Goal: Task Accomplishment & Management: Manage account settings

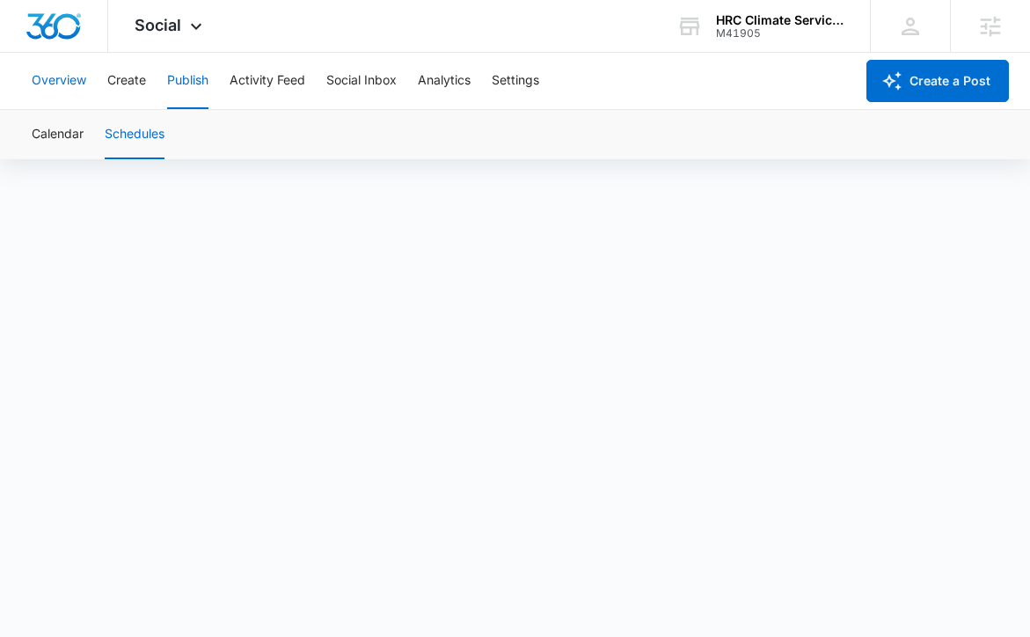
click at [59, 81] on button "Overview" at bounding box center [59, 81] width 55 height 56
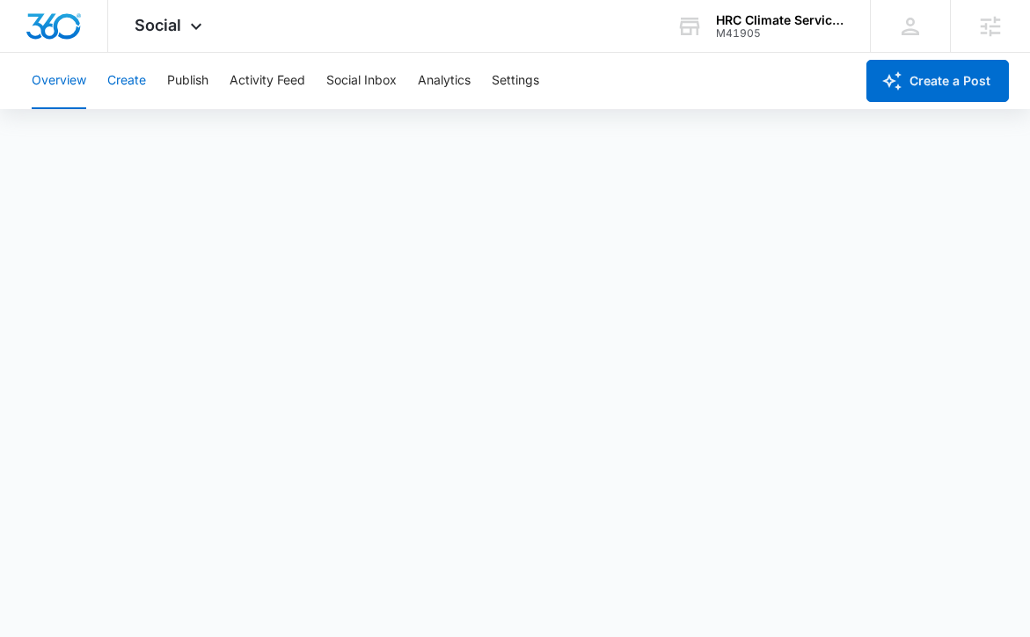
click at [129, 87] on button "Create" at bounding box center [126, 81] width 39 height 56
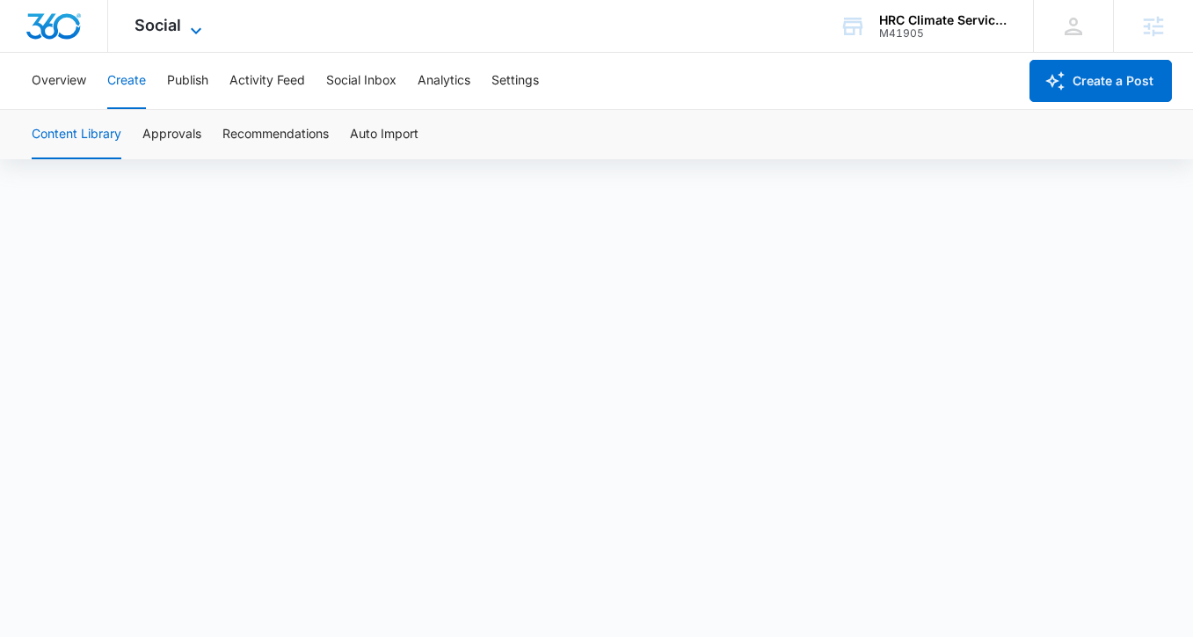
click at [174, 32] on span "Social" at bounding box center [158, 25] width 47 height 18
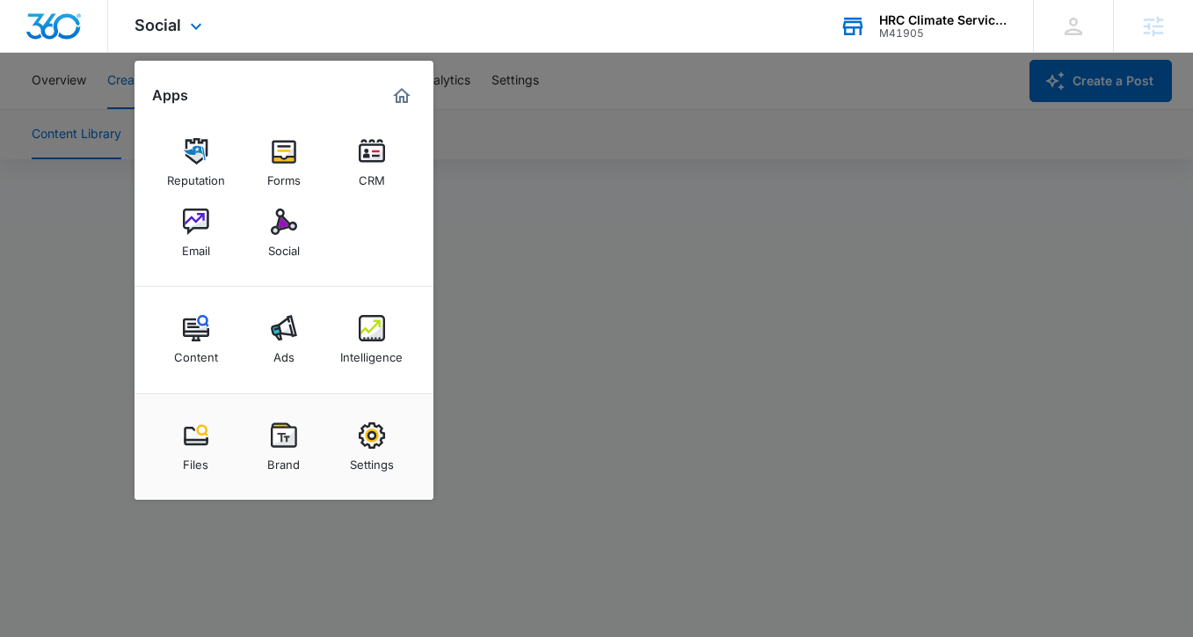
click at [928, 18] on div "HRC Climate Services" at bounding box center [943, 20] width 128 height 14
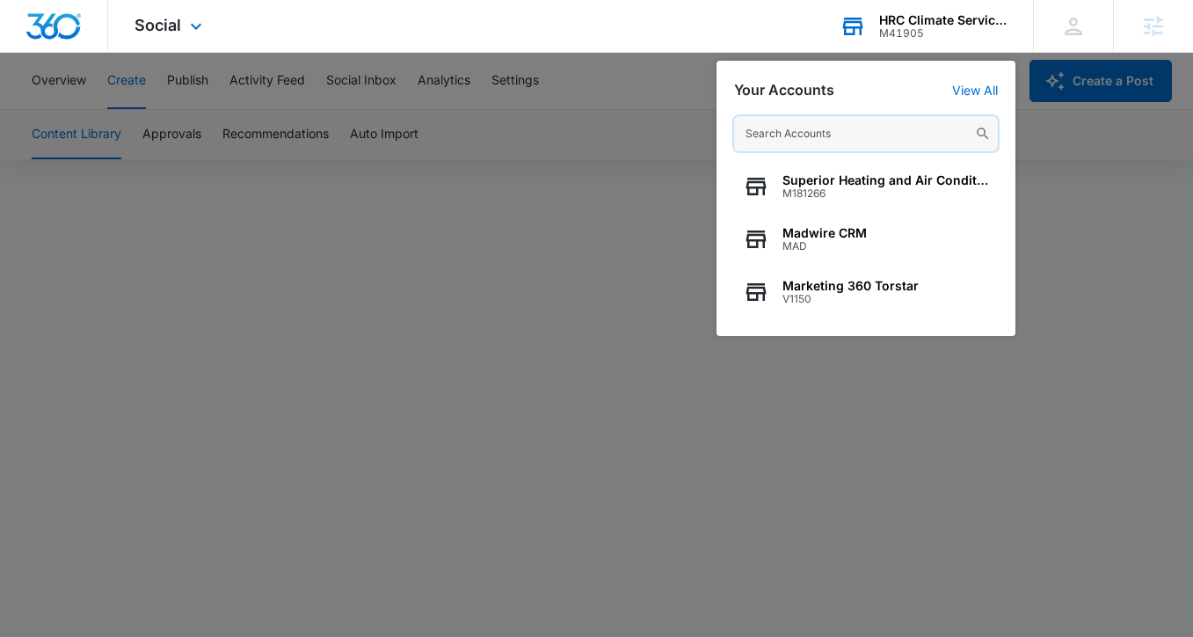
click at [835, 127] on input "text" at bounding box center [866, 133] width 264 height 35
paste input "M335181"
type input "M335181"
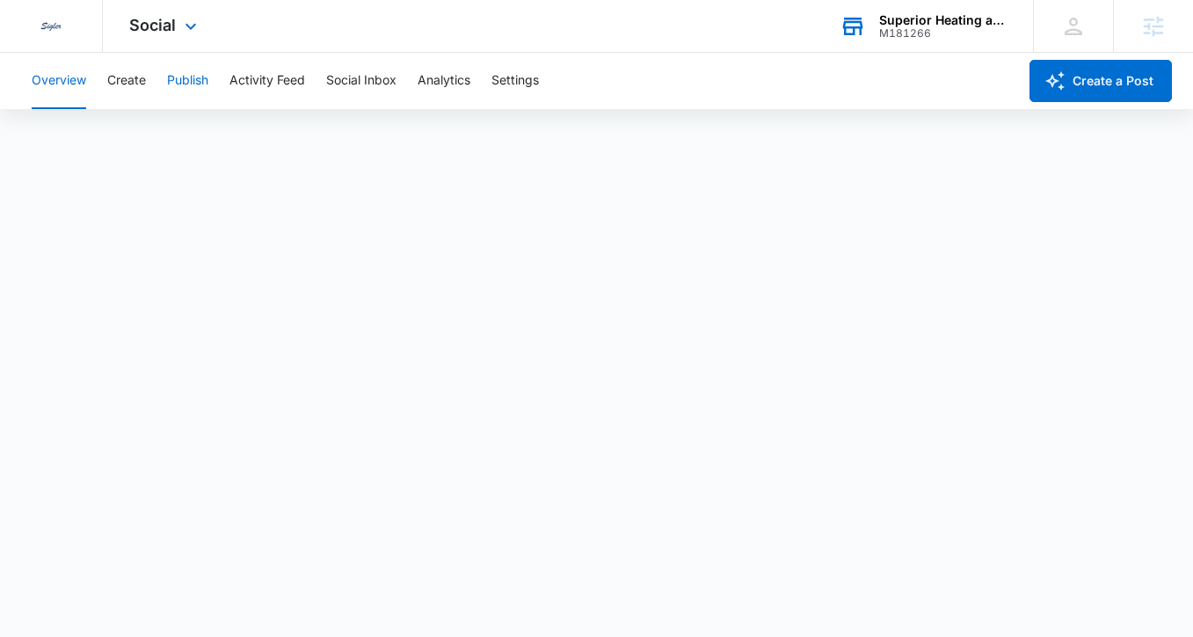
click at [203, 83] on button "Publish" at bounding box center [187, 81] width 41 height 56
click at [147, 23] on span "Social" at bounding box center [152, 25] width 47 height 18
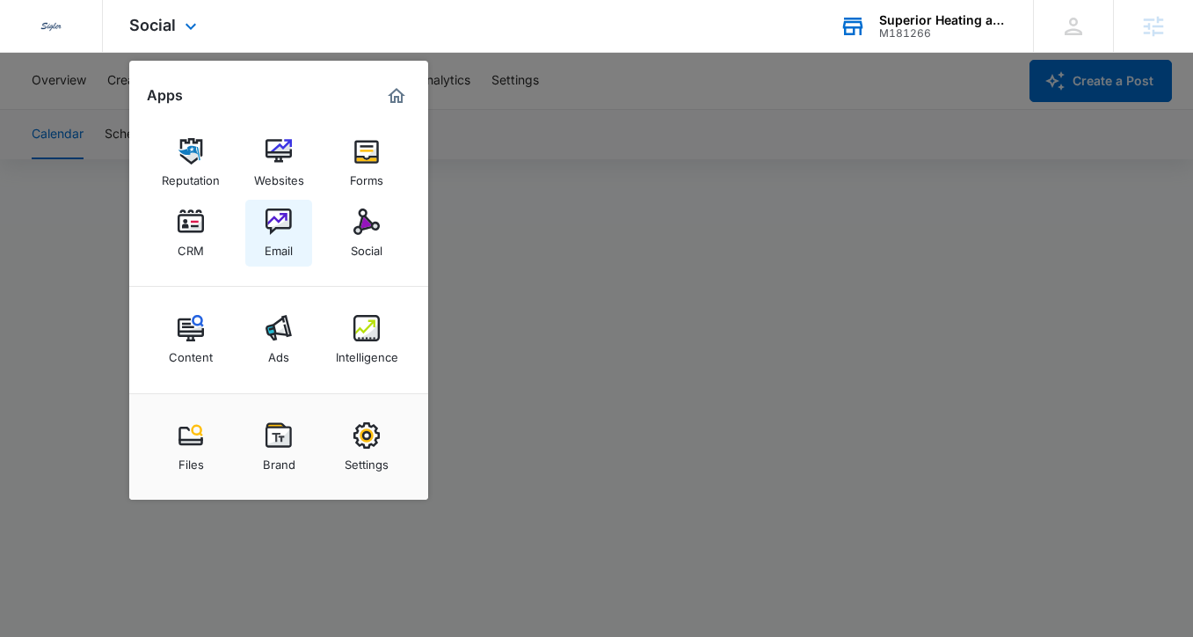
click at [283, 232] on img at bounding box center [279, 221] width 26 height 26
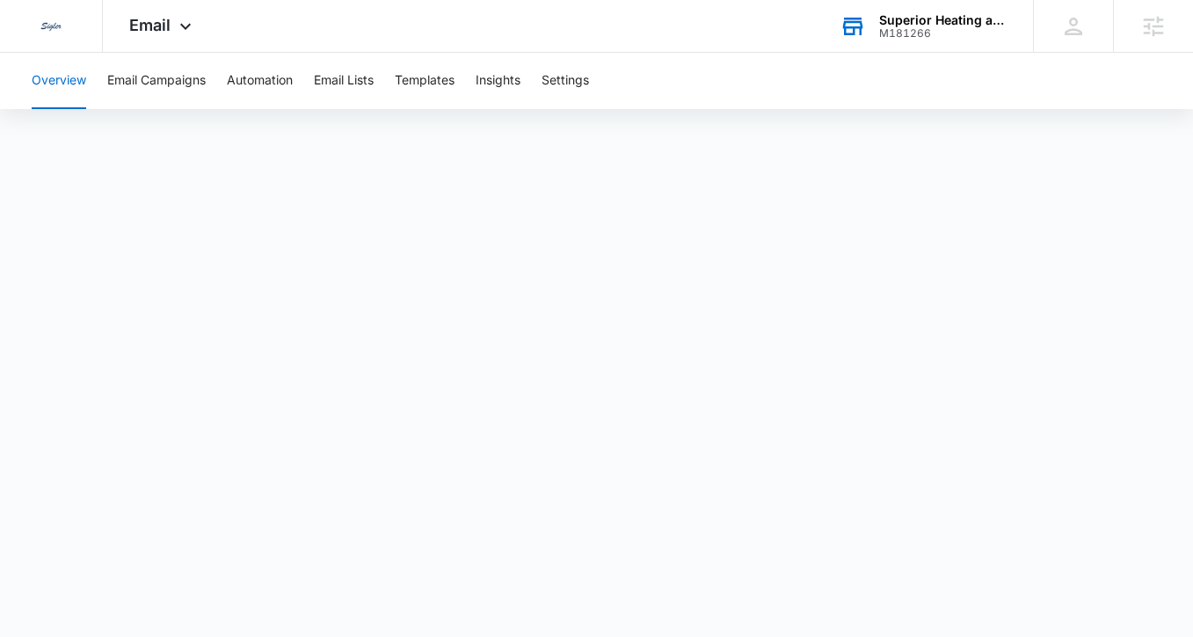
click at [932, 47] on div "Superior Heating and Air Conditioning M181266 Your Accounts View All" at bounding box center [923, 26] width 220 height 52
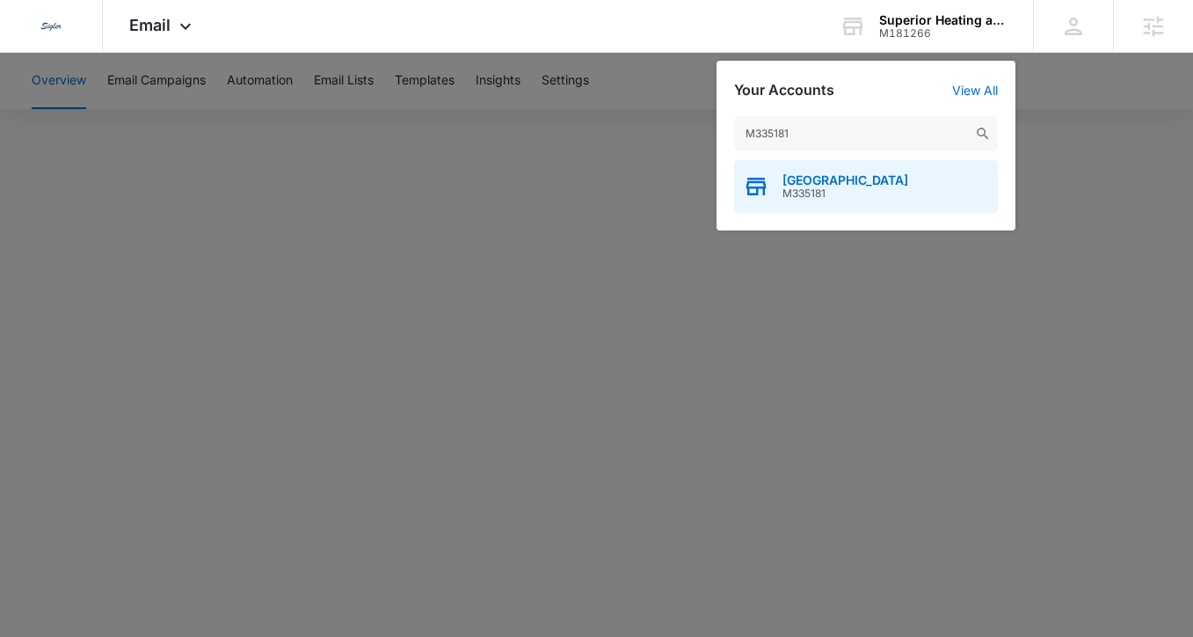
type input "M335181"
click at [833, 194] on span "M335181" at bounding box center [846, 193] width 126 height 12
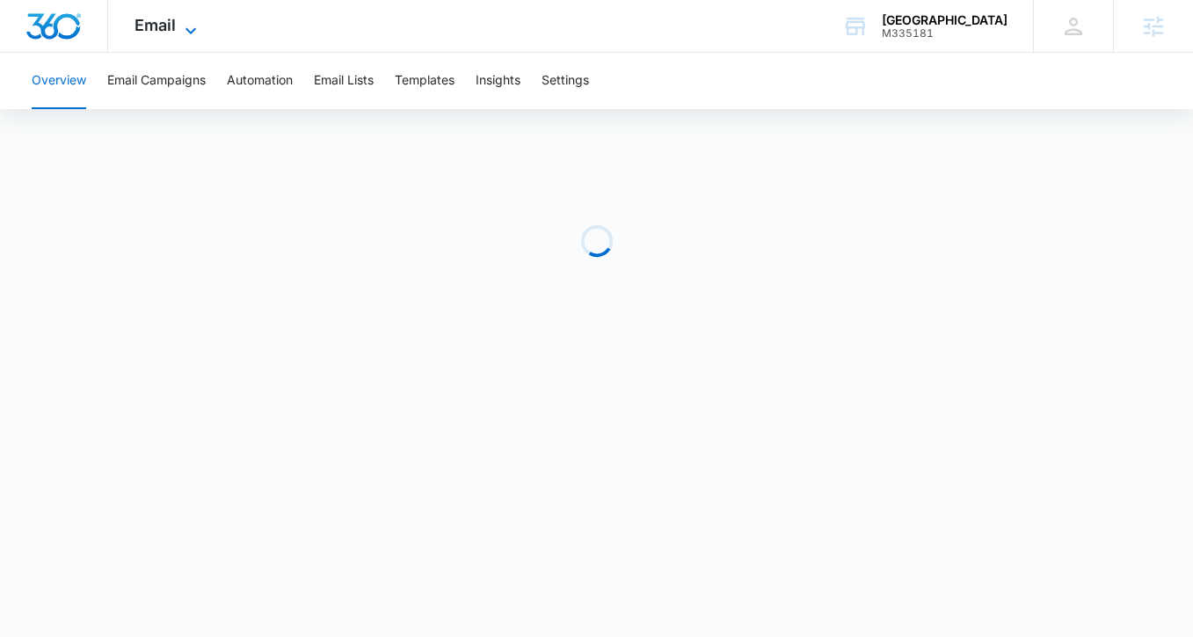
click at [148, 28] on span "Email" at bounding box center [155, 25] width 41 height 18
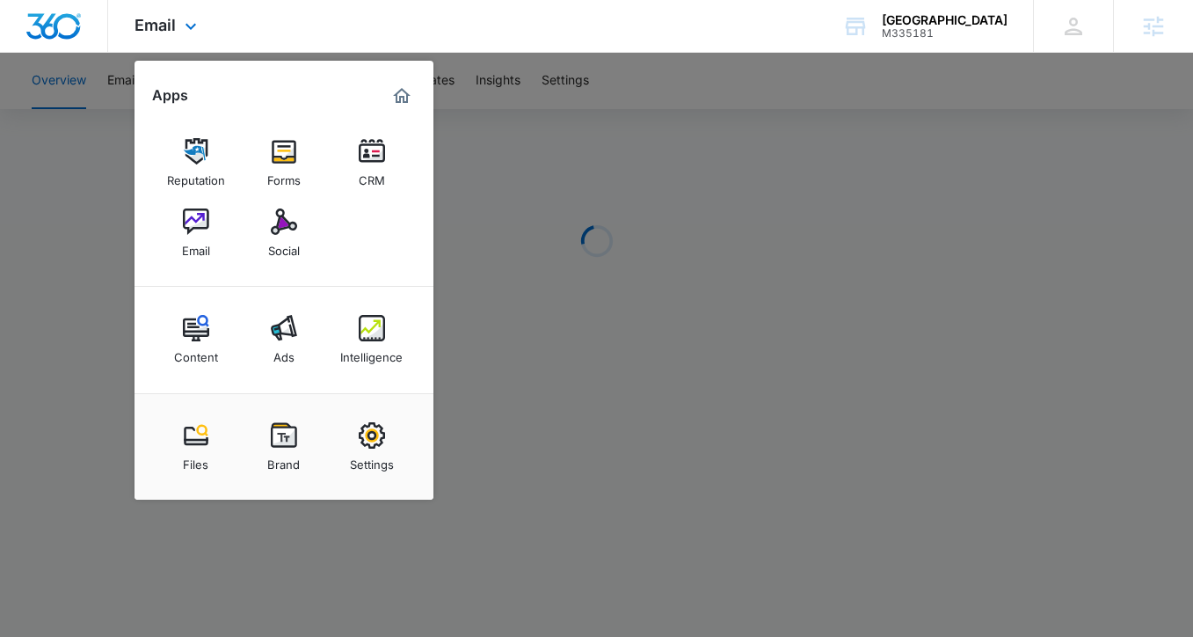
click at [286, 29] on div "Email Apps Reputation Forms CRM Email Social Content Ads Intelligence Files Bra…" at bounding box center [596, 26] width 1193 height 53
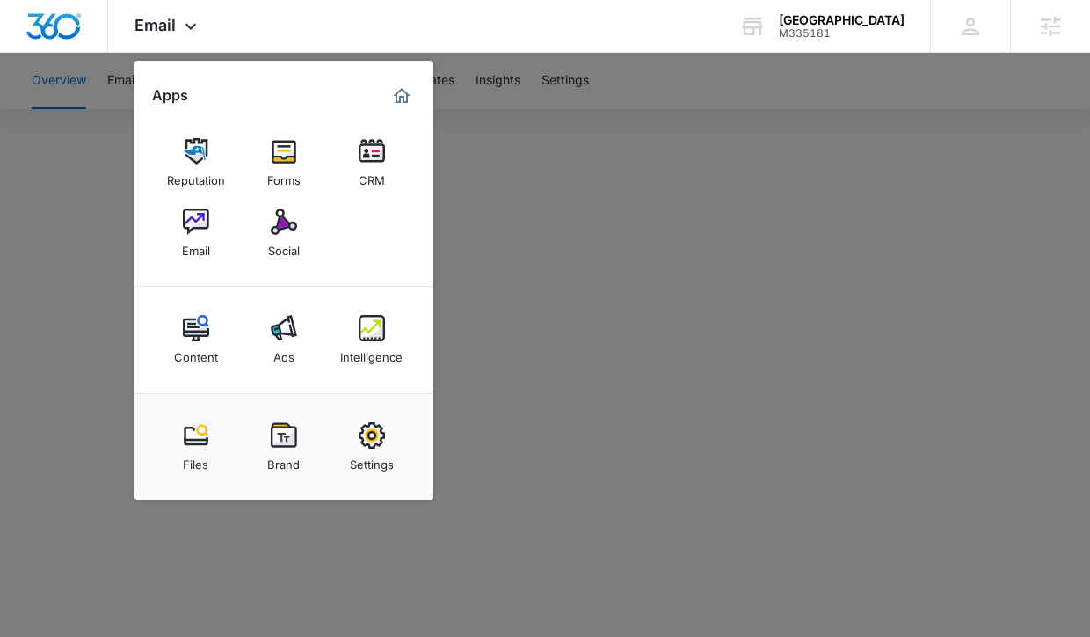
click at [591, 280] on div at bounding box center [545, 318] width 1090 height 637
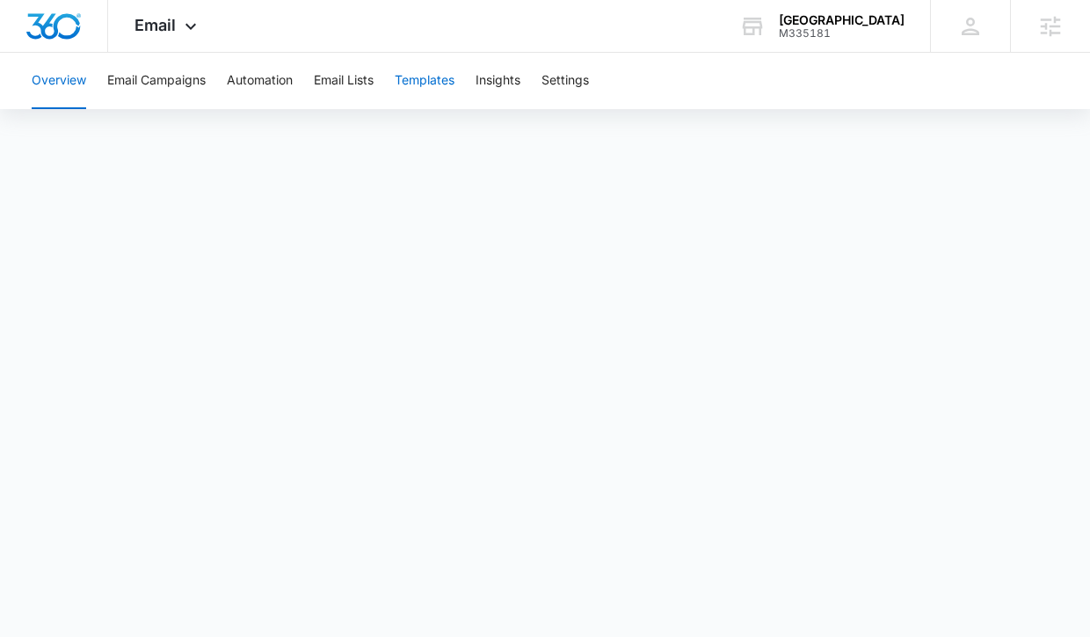
click at [421, 74] on button "Templates" at bounding box center [425, 81] width 60 height 56
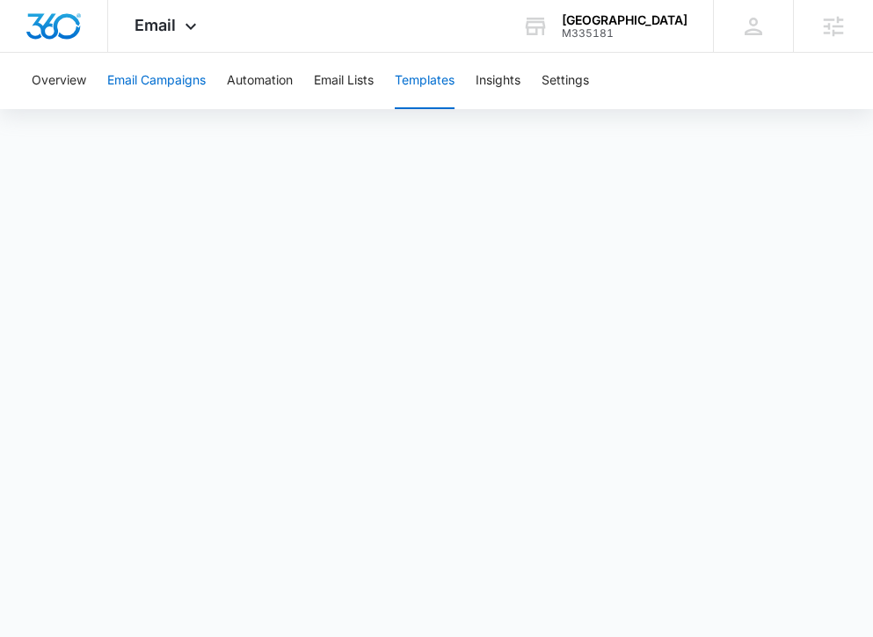
click at [165, 78] on button "Email Campaigns" at bounding box center [156, 81] width 98 height 56
click at [148, 19] on span "Email" at bounding box center [155, 25] width 41 height 18
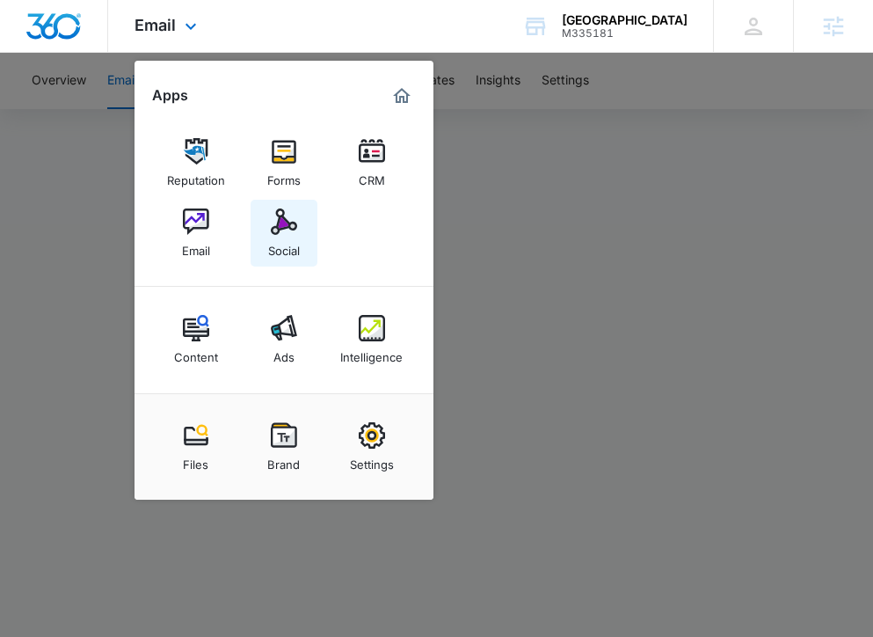
click at [273, 246] on div "Social" at bounding box center [284, 246] width 32 height 23
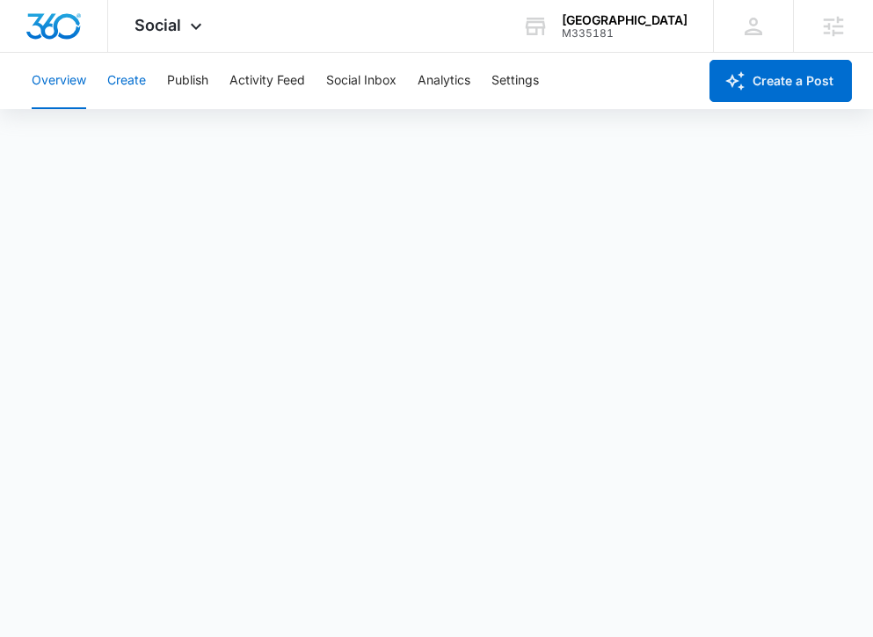
click at [119, 89] on button "Create" at bounding box center [126, 81] width 39 height 56
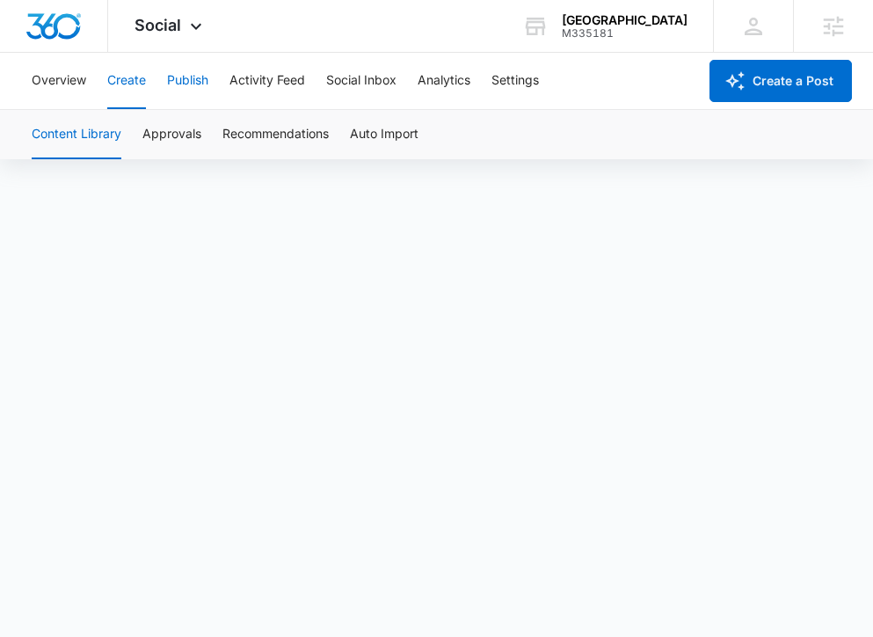
click at [182, 75] on button "Publish" at bounding box center [187, 81] width 41 height 56
click at [142, 142] on button "Schedules" at bounding box center [135, 134] width 60 height 49
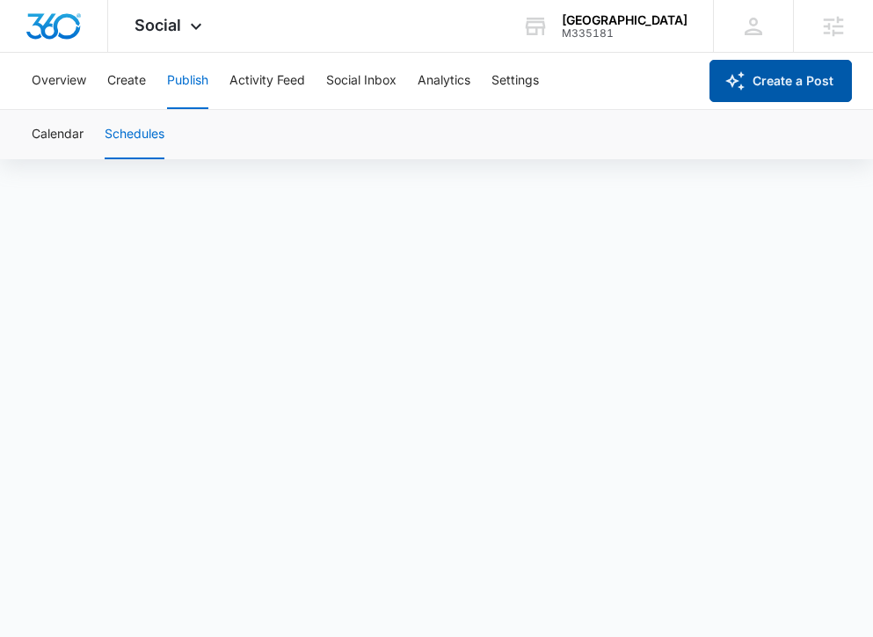
click at [796, 87] on button "Create a Post" at bounding box center [781, 81] width 142 height 42
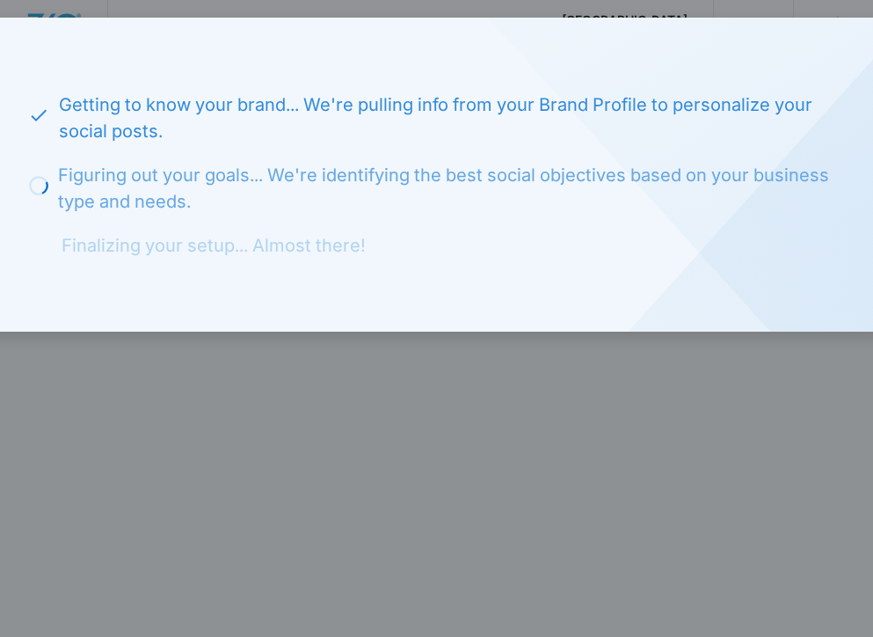
click at [229, 360] on div at bounding box center [436, 318] width 873 height 637
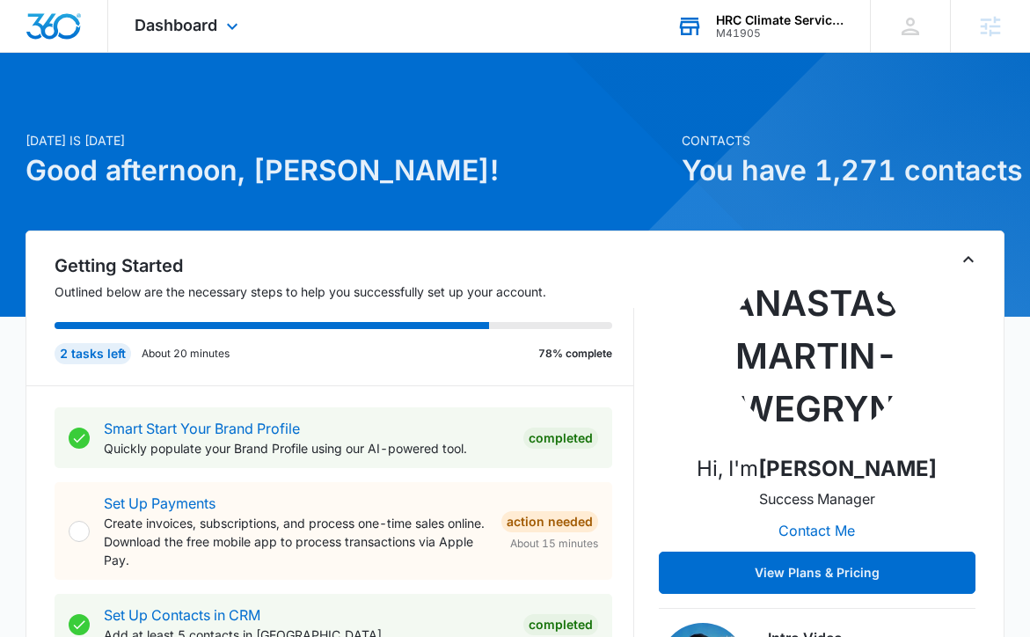
click at [766, 11] on div "HRC Climate Services M41905 Your Accounts View All" at bounding box center [760, 26] width 220 height 52
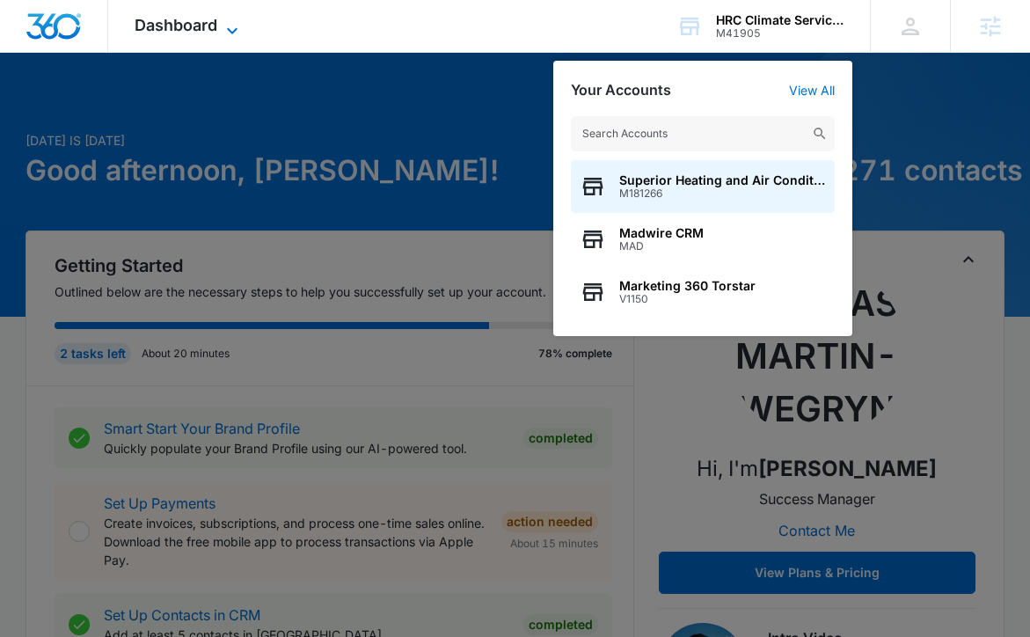
click at [224, 34] on icon at bounding box center [232, 30] width 21 height 21
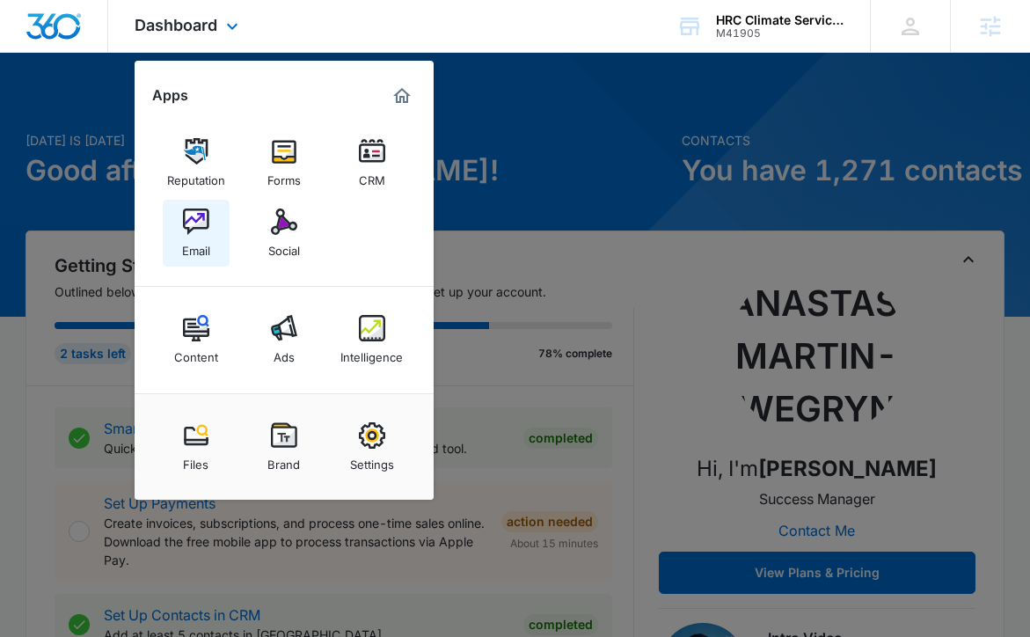
click at [188, 225] on img at bounding box center [196, 221] width 26 height 26
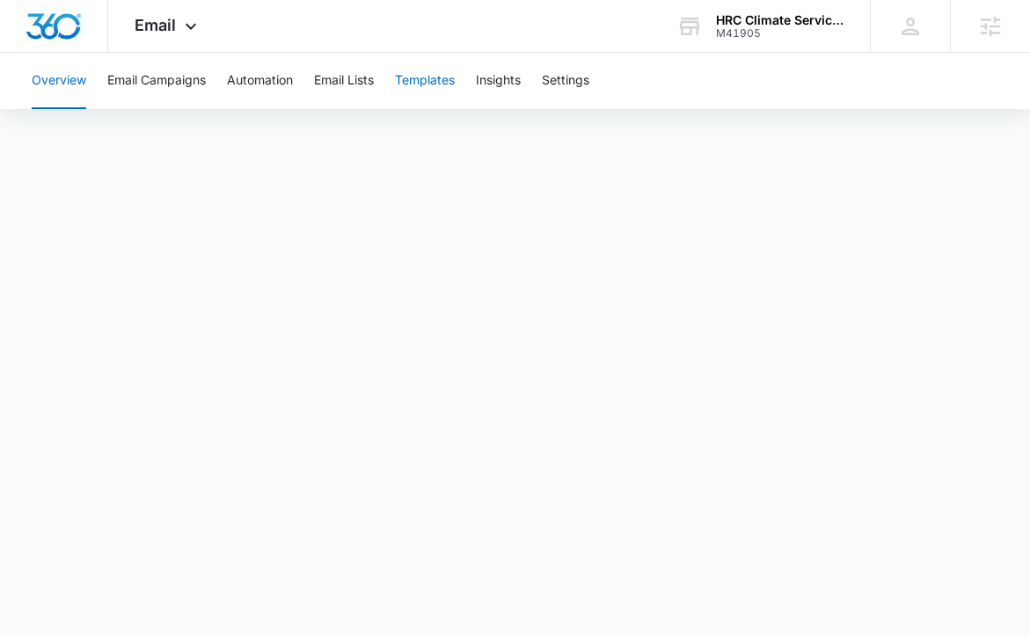
click at [433, 84] on button "Templates" at bounding box center [425, 81] width 60 height 56
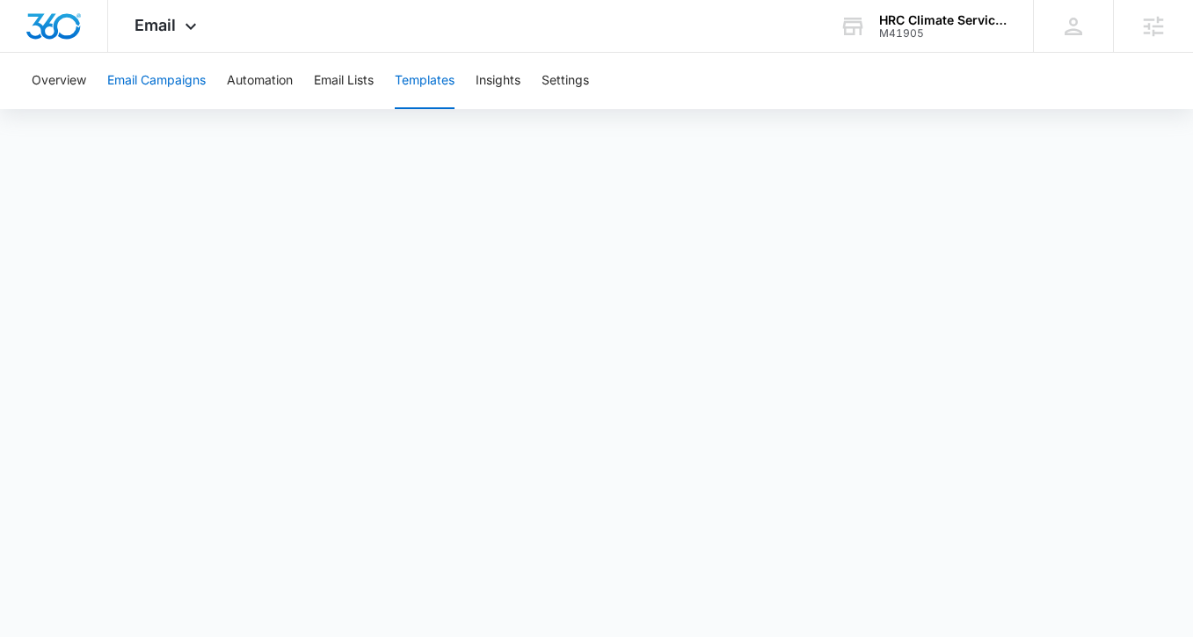
click at [170, 83] on button "Email Campaigns" at bounding box center [156, 81] width 98 height 56
click at [266, 80] on button "Automation" at bounding box center [260, 81] width 66 height 56
click at [173, 75] on button "Email Campaigns" at bounding box center [156, 81] width 98 height 56
click at [270, 89] on button "Automation" at bounding box center [260, 81] width 66 height 56
click at [183, 84] on button "Email Campaigns" at bounding box center [156, 81] width 98 height 56
